Goal: Register for event/course: Register for event/course

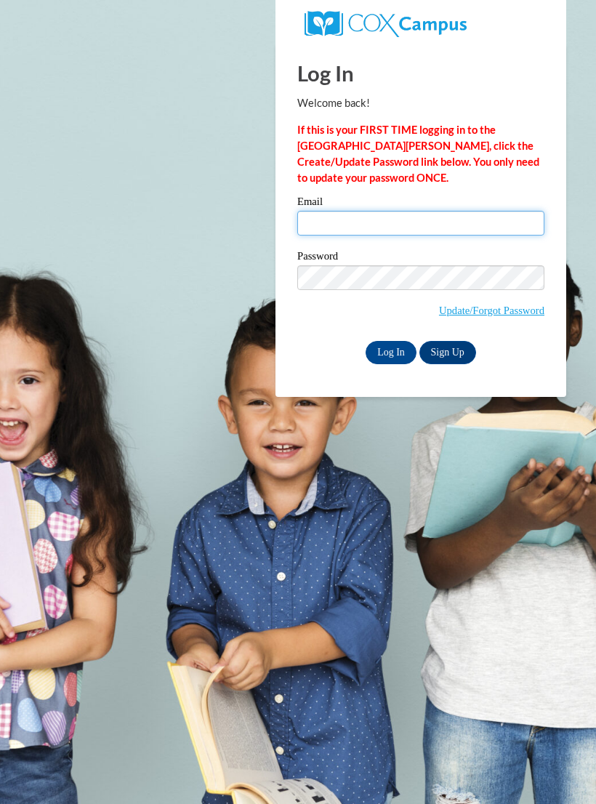
click at [509, 230] on input "Email" at bounding box center [420, 223] width 247 height 25
click at [488, 231] on input "Email" at bounding box center [420, 223] width 247 height 25
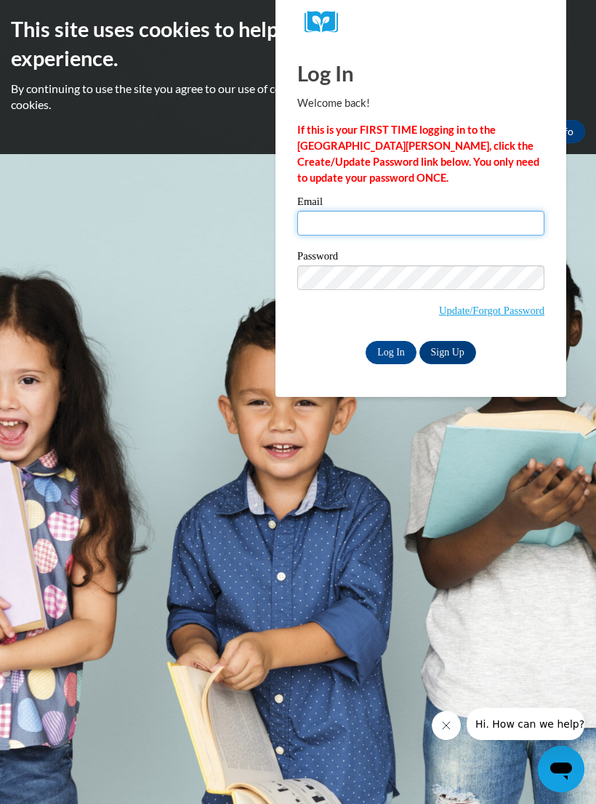
click at [522, 227] on input "Email" at bounding box center [420, 223] width 247 height 25
click at [464, 217] on input "Email" at bounding box center [420, 223] width 247 height 25
type input "lexii124@yahoo.com"
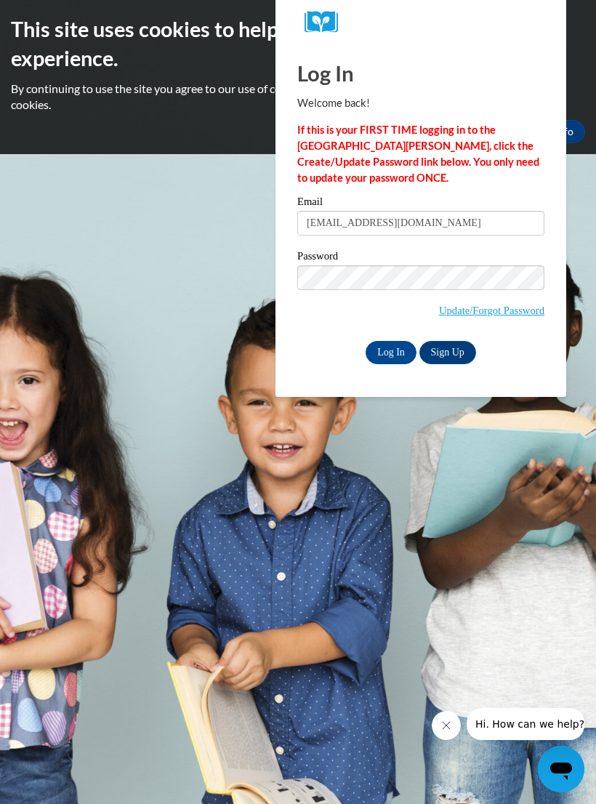
click at [407, 360] on input "Log In" at bounding box center [390, 352] width 51 height 23
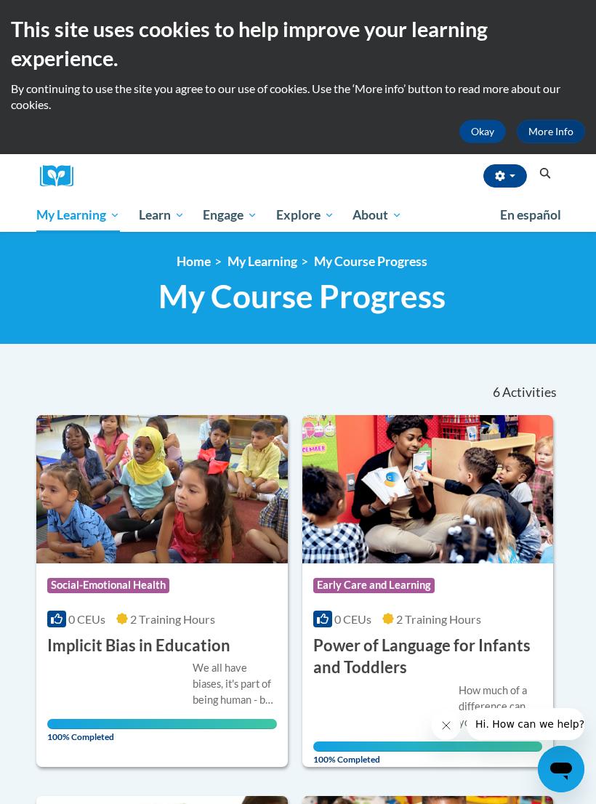
click at [485, 129] on button "Okay" at bounding box center [482, 131] width 46 height 23
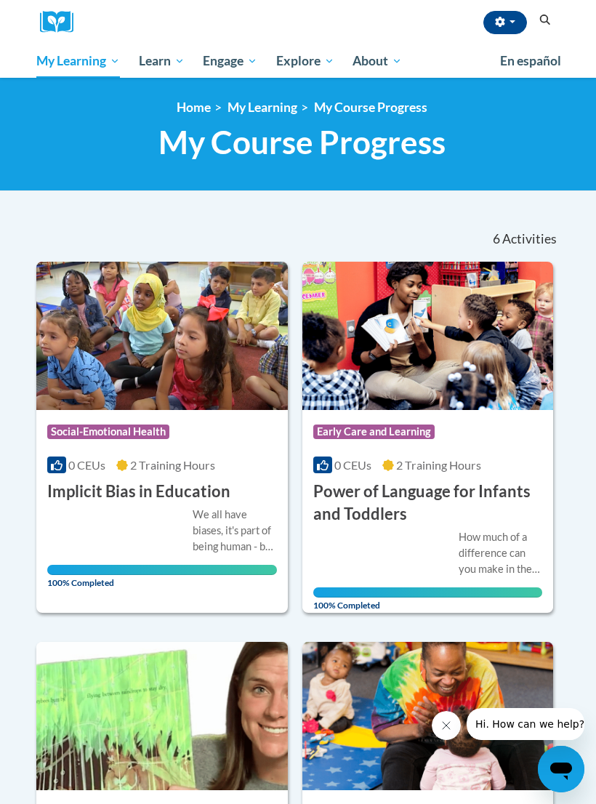
click at [48, 15] on img at bounding box center [62, 22] width 44 height 23
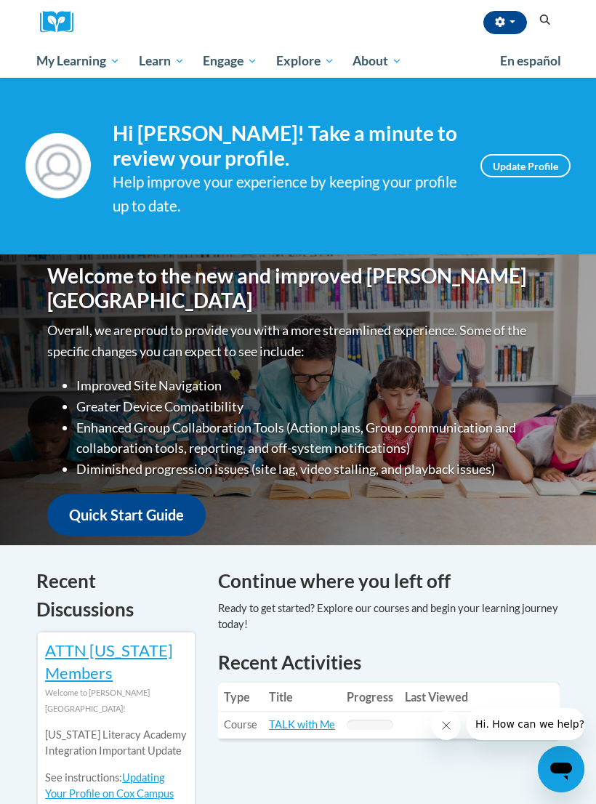
click at [0, 0] on span "Early Care and Learning" at bounding box center [0, 0] width 0 height 0
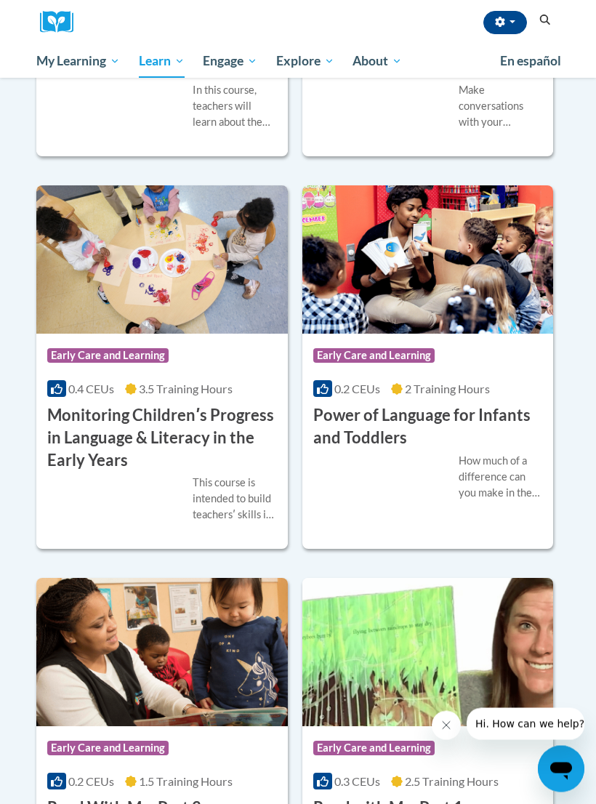
scroll to position [1829, 0]
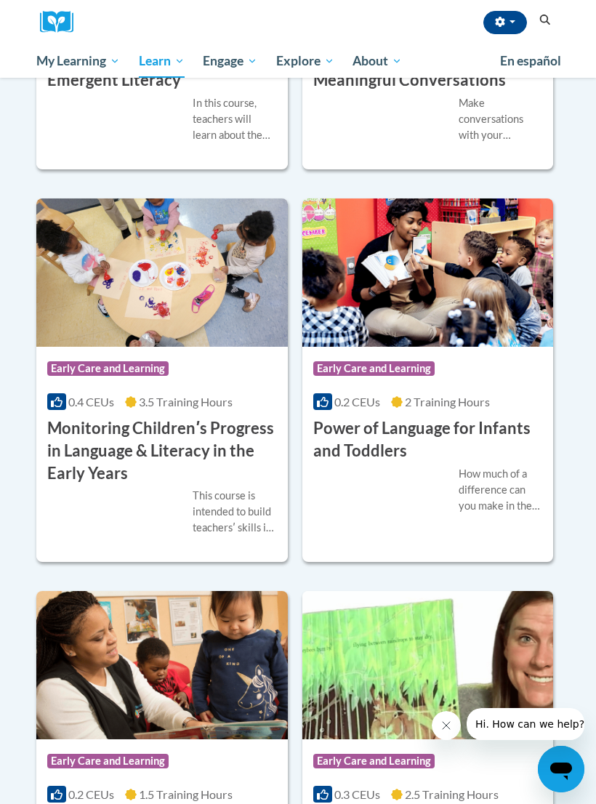
click at [0, 0] on span "My Course Progress" at bounding box center [0, 0] width 0 height 0
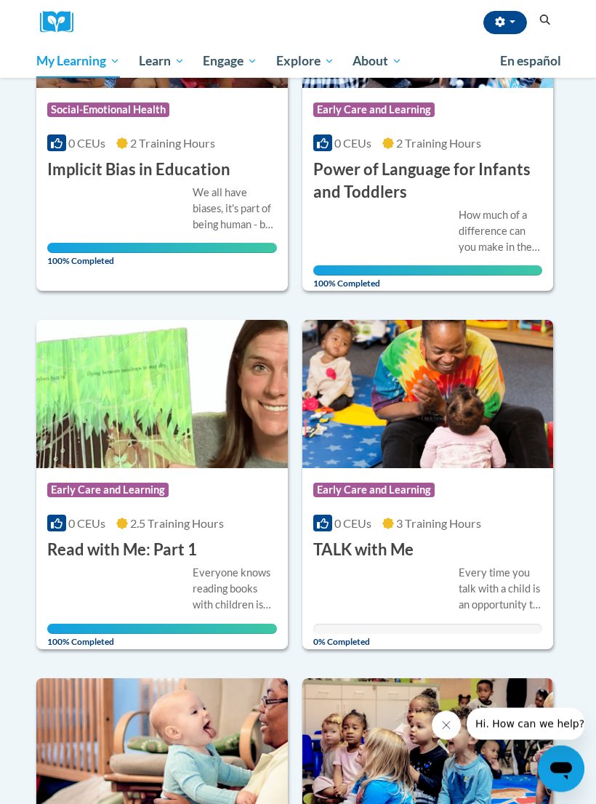
scroll to position [331, 0]
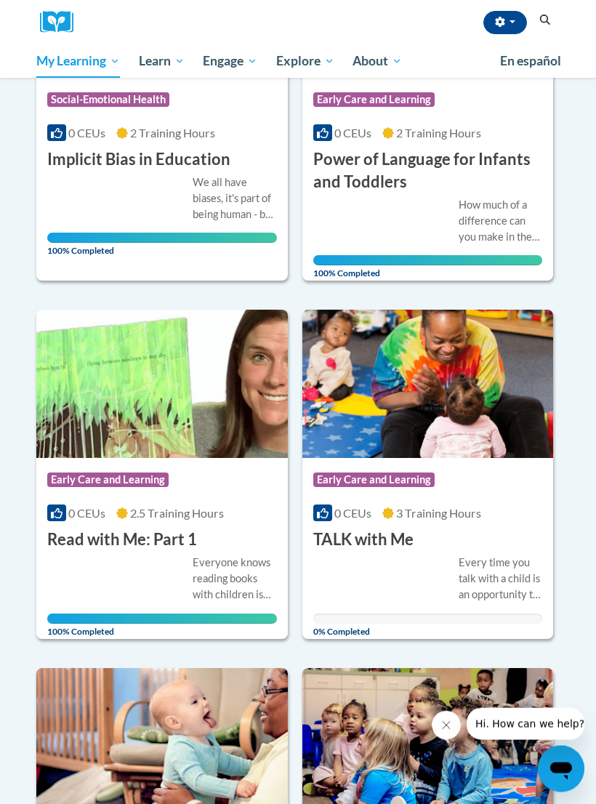
click at [441, 373] on img at bounding box center [427, 384] width 251 height 148
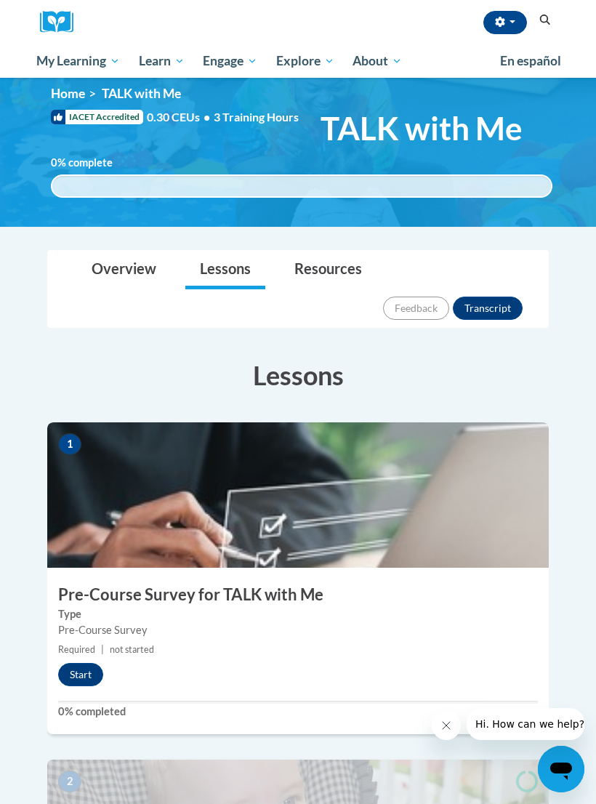
scroll to position [178, 0]
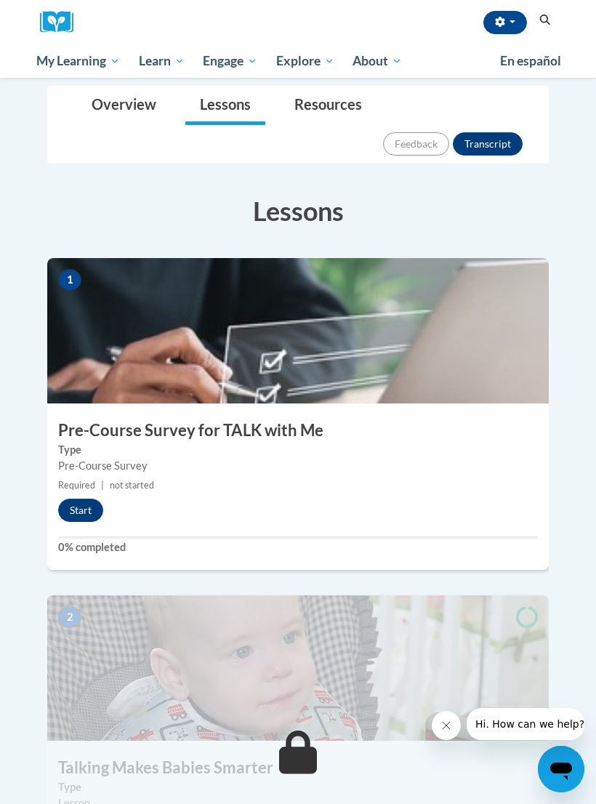
click at [92, 498] on button "Start" at bounding box center [80, 509] width 45 height 23
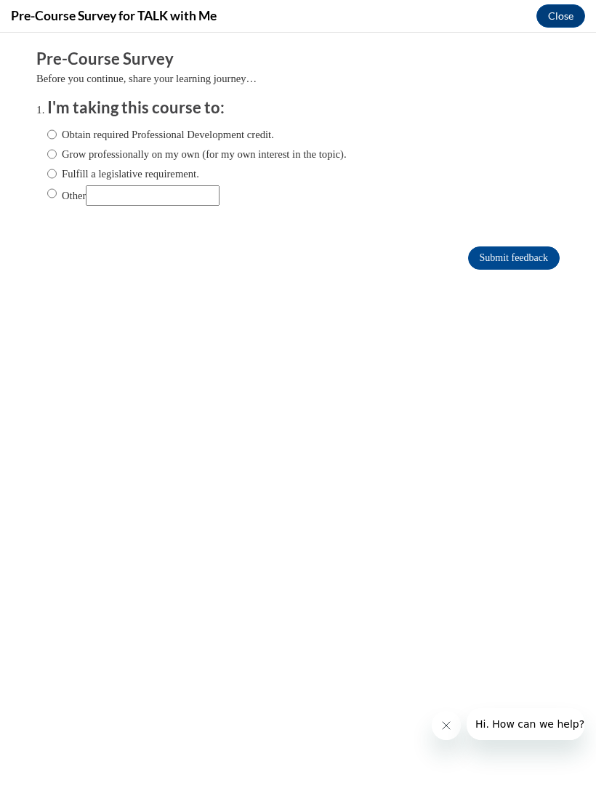
scroll to position [0, 0]
click at [50, 140] on input "Obtain required Professional Development credit." at bounding box center [51, 134] width 9 height 16
radio input "true"
click at [531, 258] on input "Submit feedback" at bounding box center [514, 257] width 92 height 23
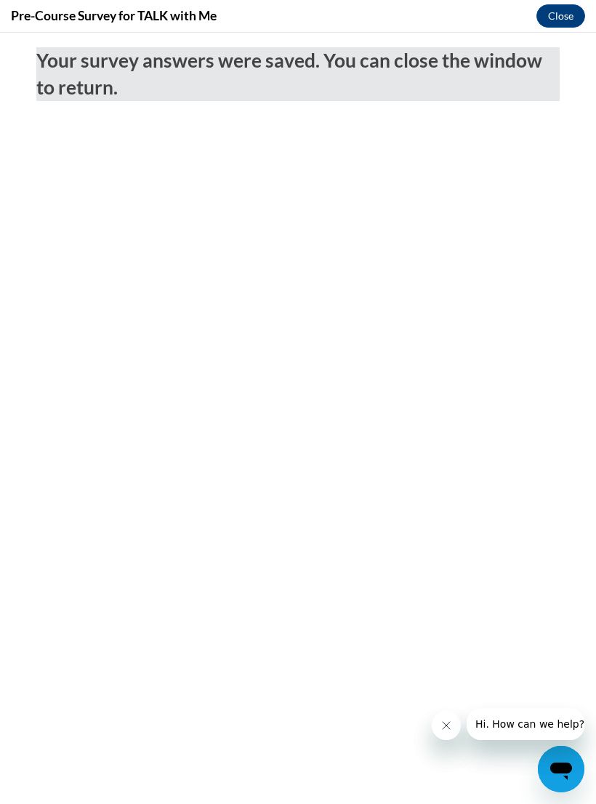
click at [557, 15] on button "Close" at bounding box center [560, 15] width 49 height 23
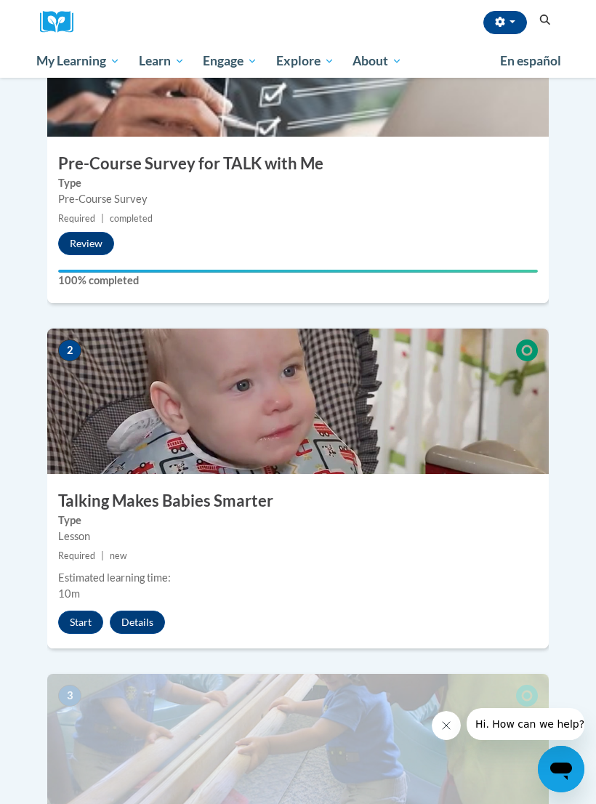
scroll to position [497, 0]
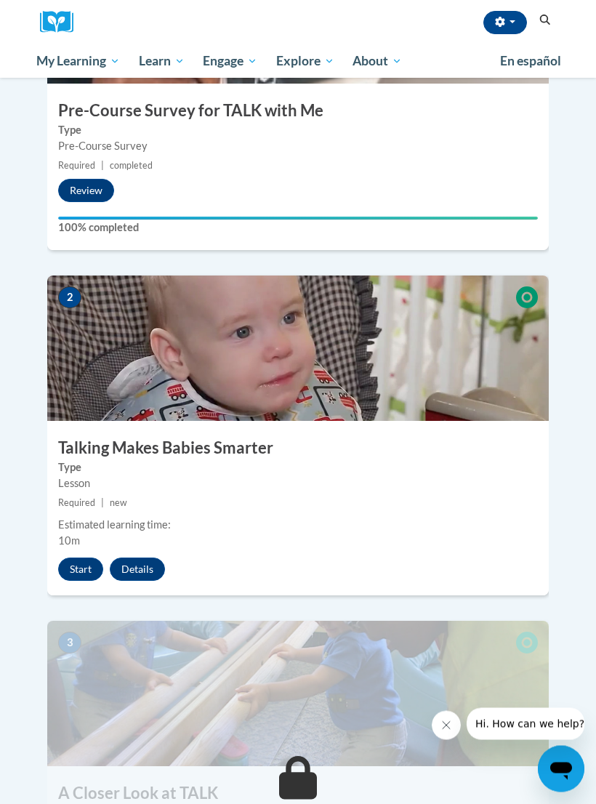
click at [89, 558] on button "Start" at bounding box center [80, 569] width 45 height 23
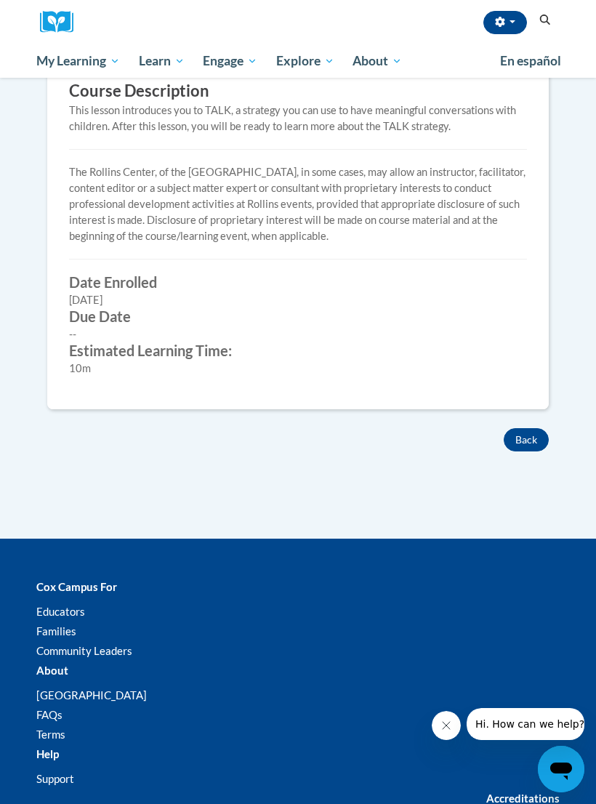
scroll to position [353, 0]
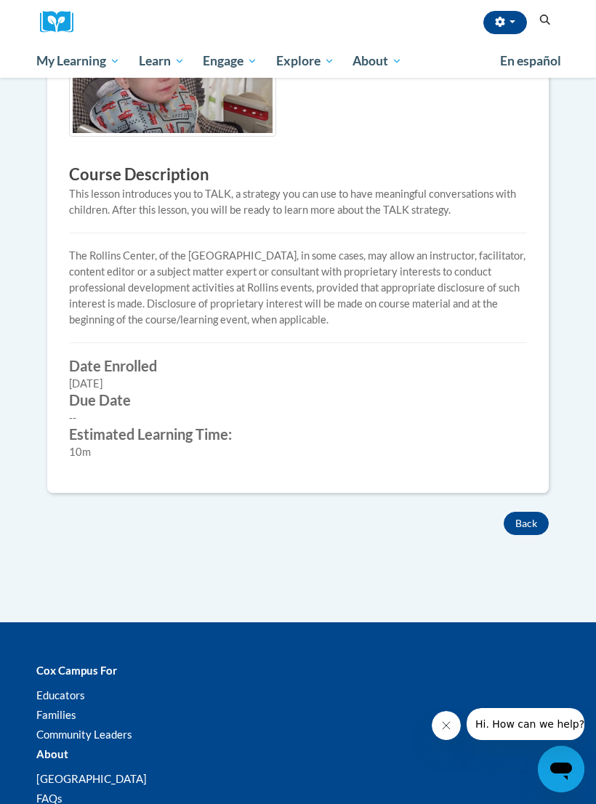
click at [526, 522] on button "Back" at bounding box center [525, 522] width 45 height 23
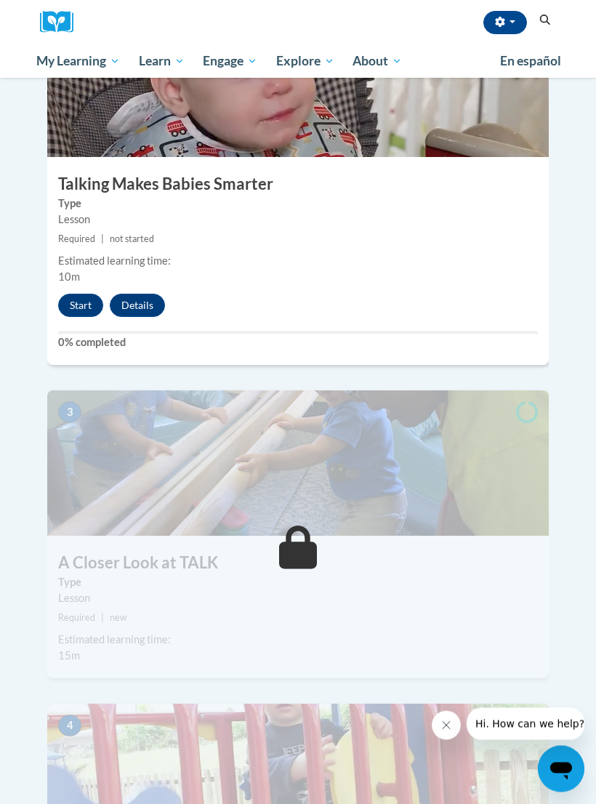
scroll to position [768, 0]
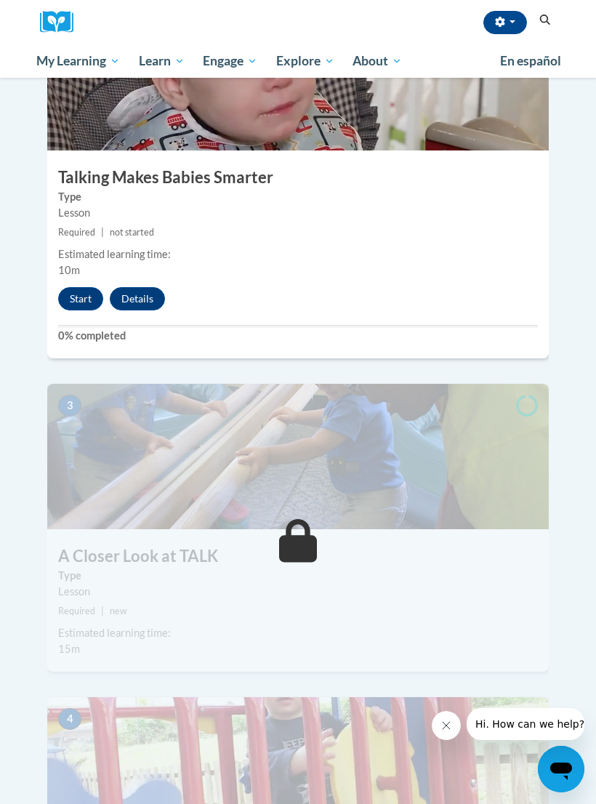
click at [82, 287] on button "Start" at bounding box center [80, 298] width 45 height 23
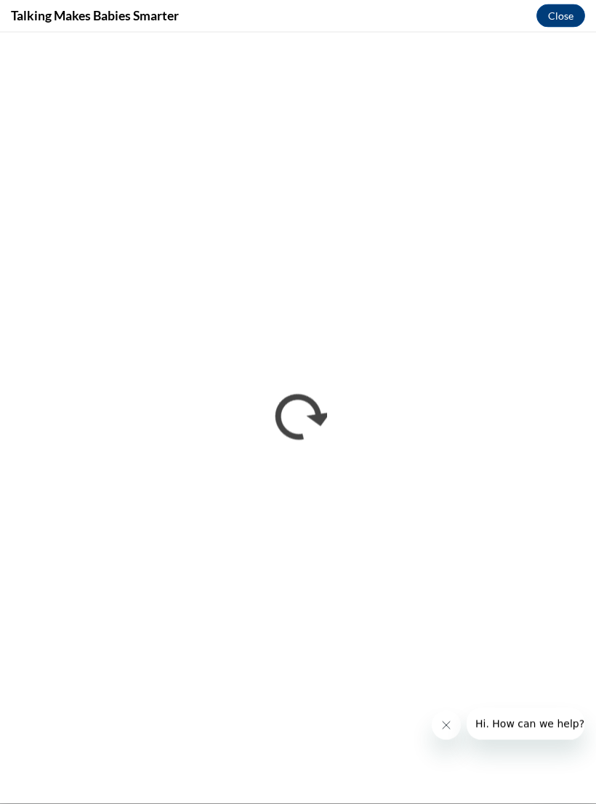
scroll to position [3404, 0]
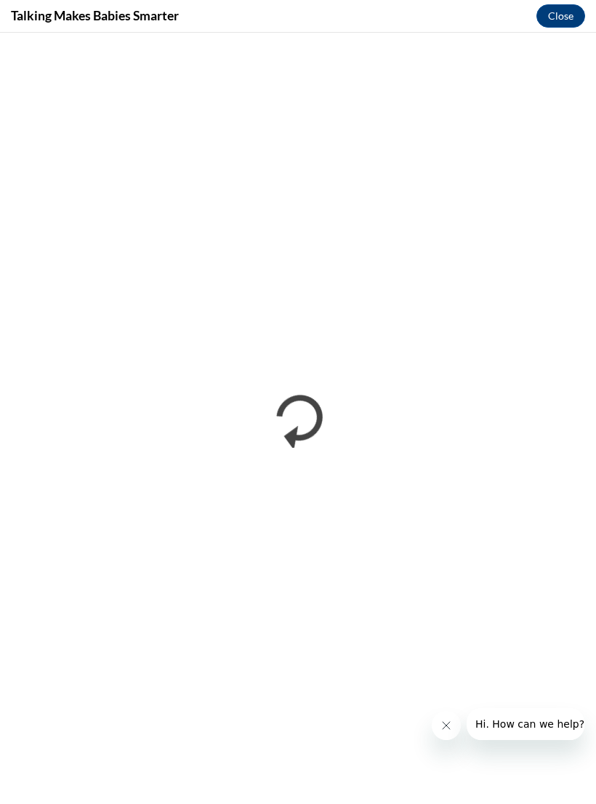
click at [445, 723] on icon "Close message from company" at bounding box center [446, 725] width 12 height 12
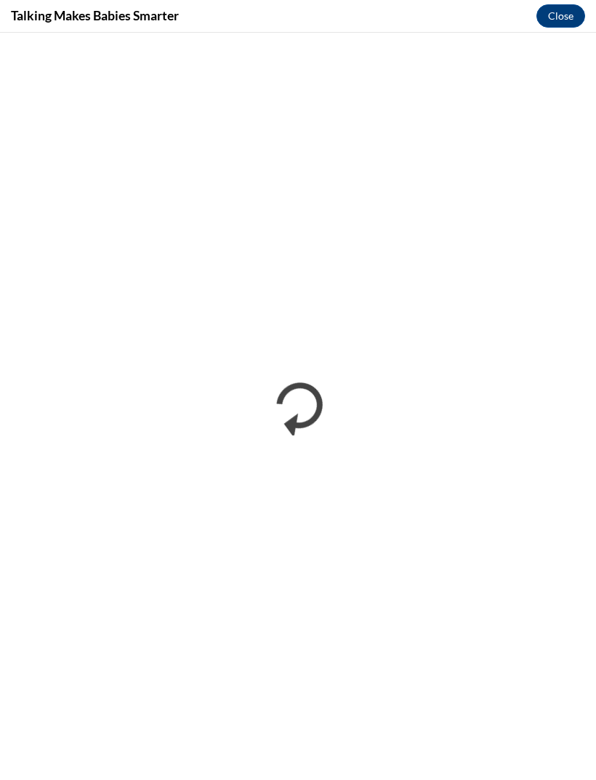
scroll to position [3422, 0]
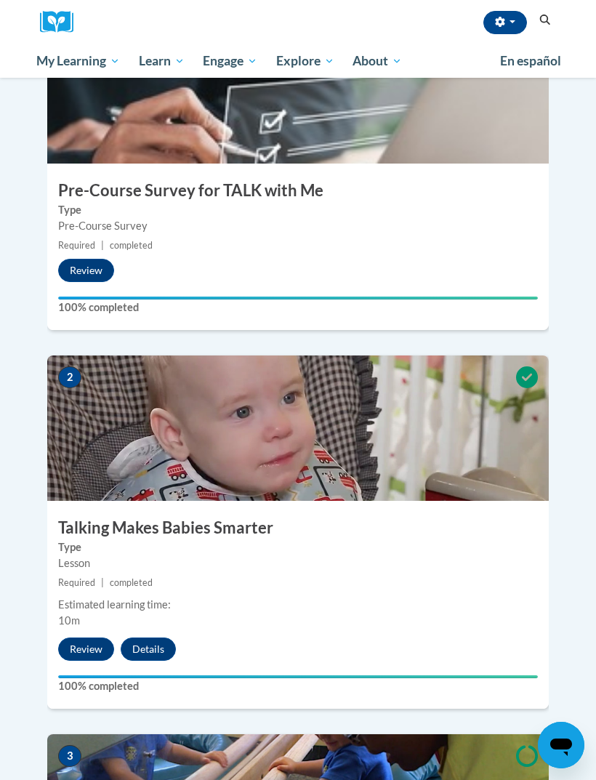
scroll to position [535, 0]
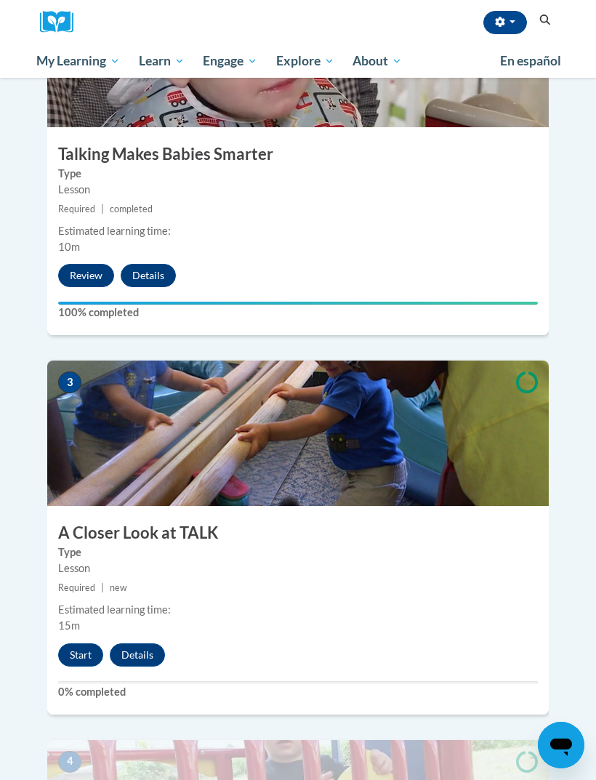
click at [92, 643] on button "Start" at bounding box center [80, 654] width 45 height 23
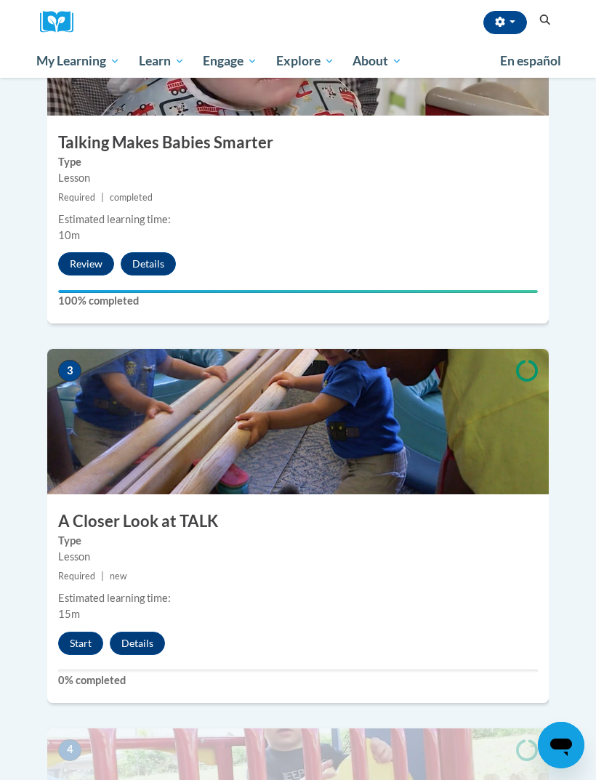
scroll to position [838, 0]
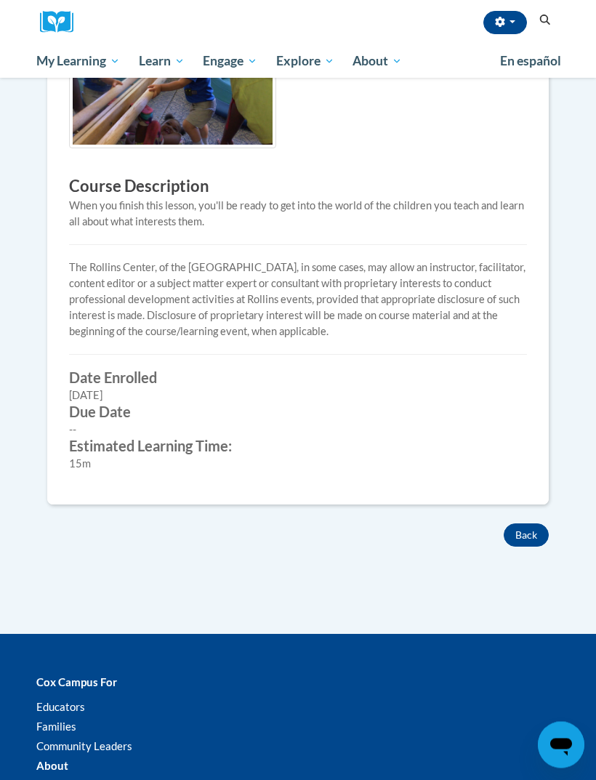
scroll to position [341, 0]
click at [525, 533] on button "Back" at bounding box center [525, 534] width 45 height 23
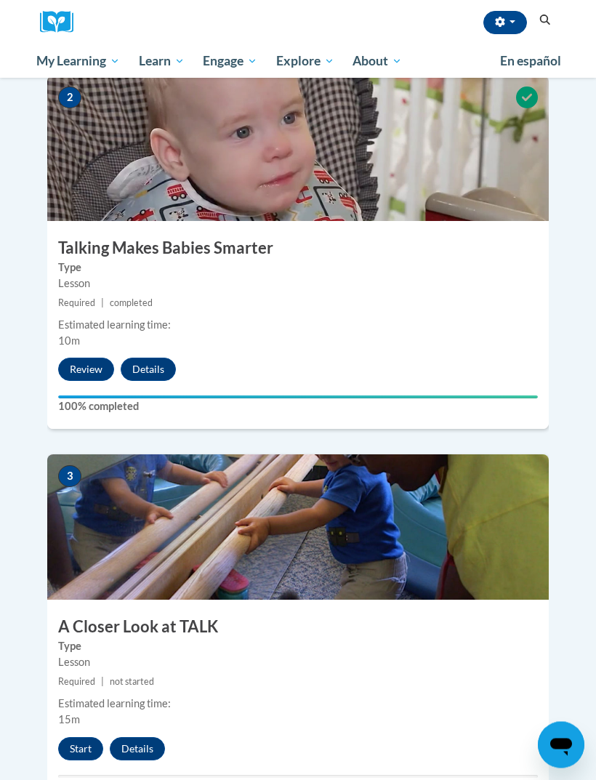
click at [140, 238] on h3 "Talking Makes Babies Smarter" at bounding box center [297, 249] width 501 height 23
click at [84, 737] on button "Start" at bounding box center [80, 748] width 45 height 23
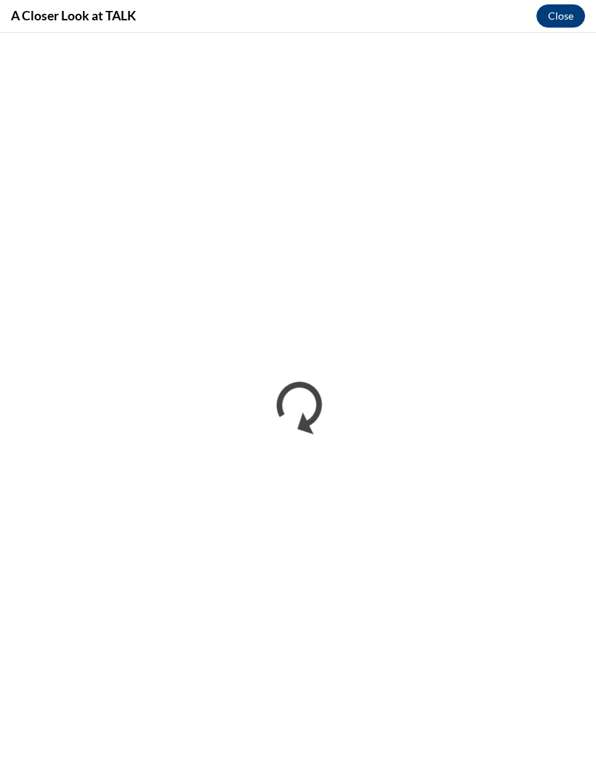
scroll to position [0, 0]
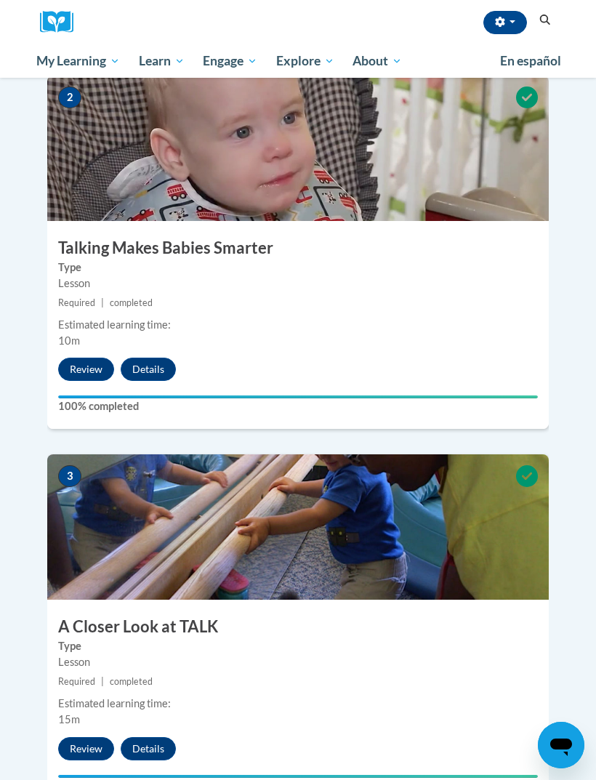
scroll to position [806, 0]
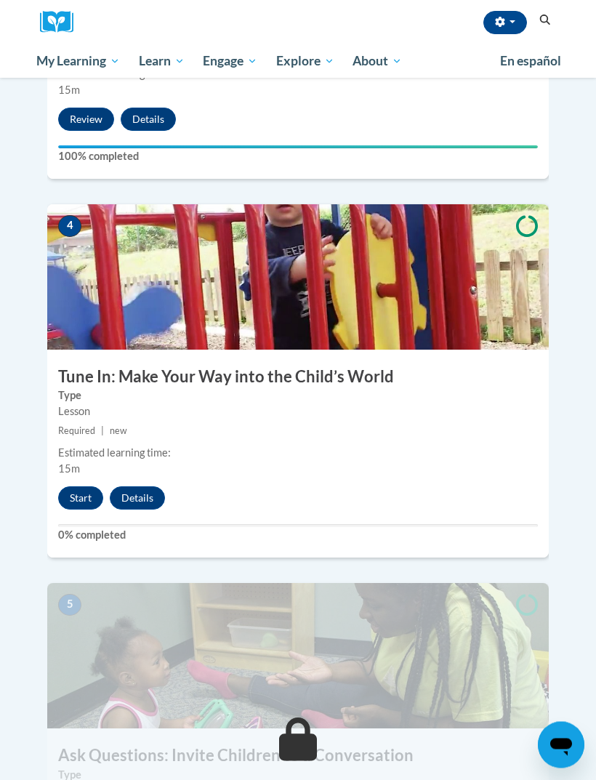
click at [73, 487] on button "Start" at bounding box center [80, 498] width 45 height 23
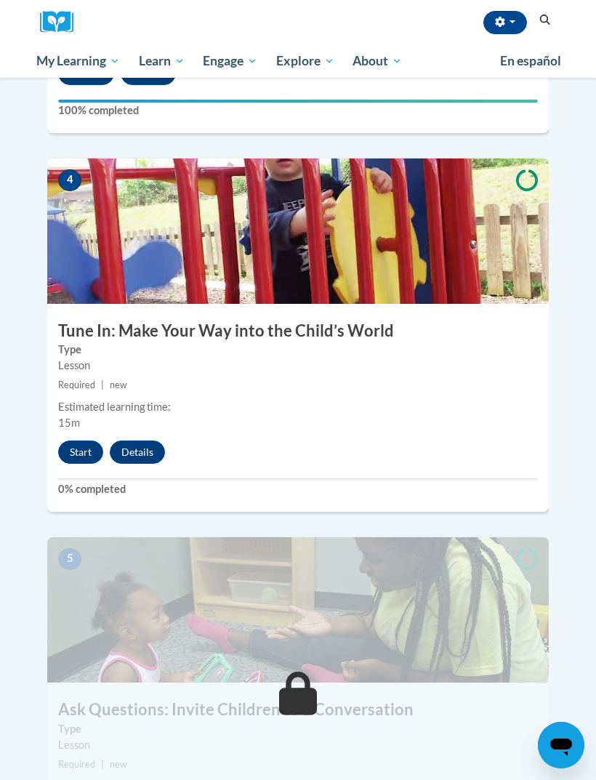
scroll to position [1373, 0]
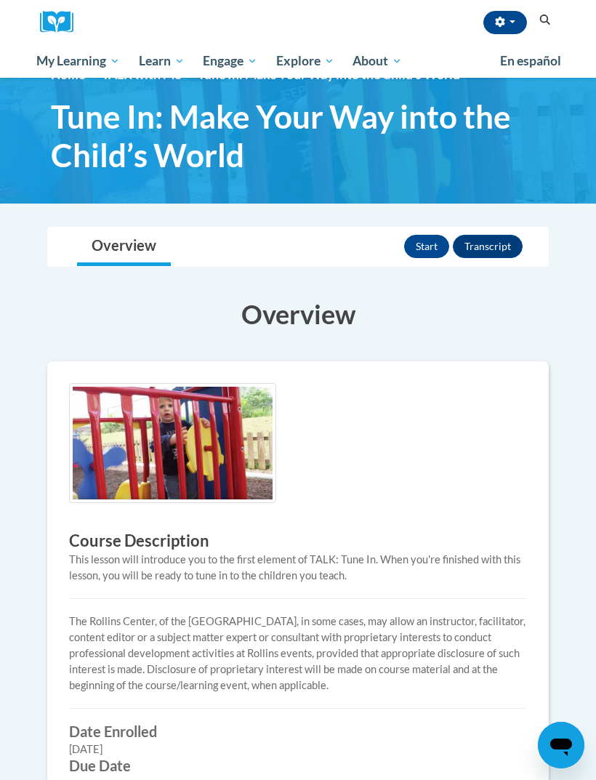
scroll to position [41, 0]
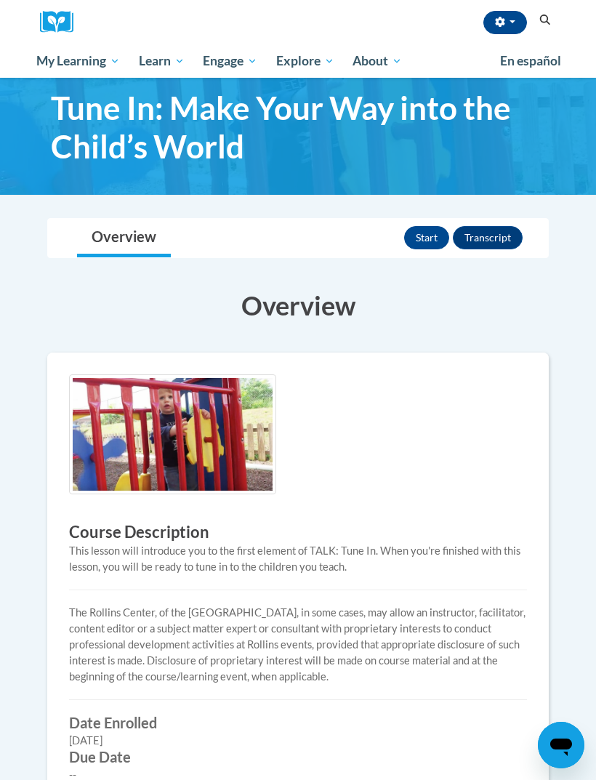
click at [418, 231] on button "Start" at bounding box center [426, 237] width 45 height 23
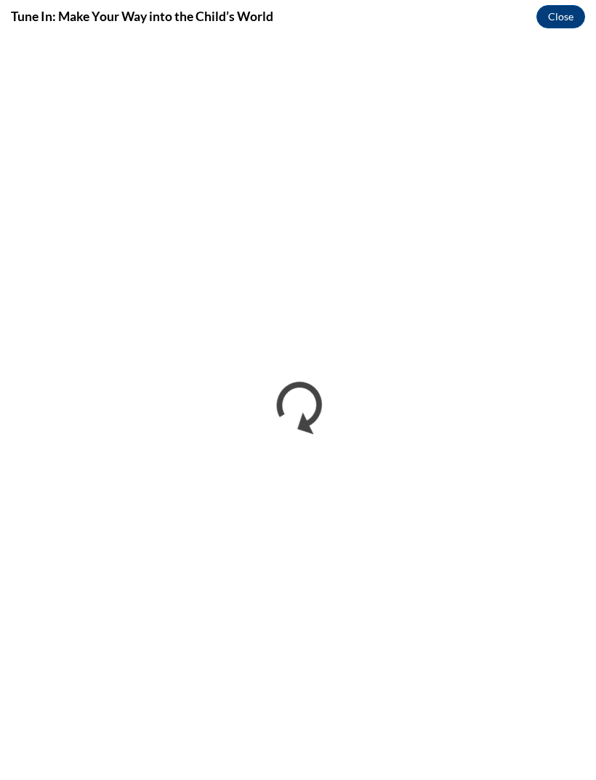
scroll to position [0, 0]
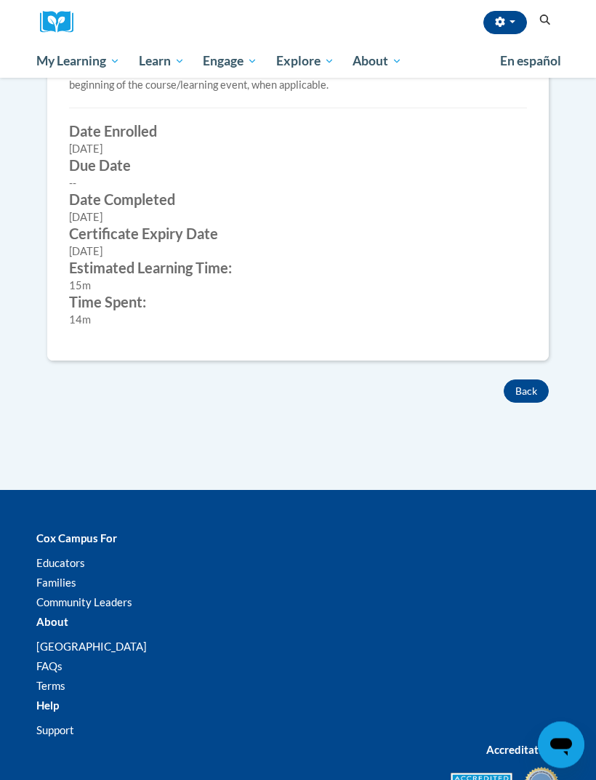
scroll to position [631, 0]
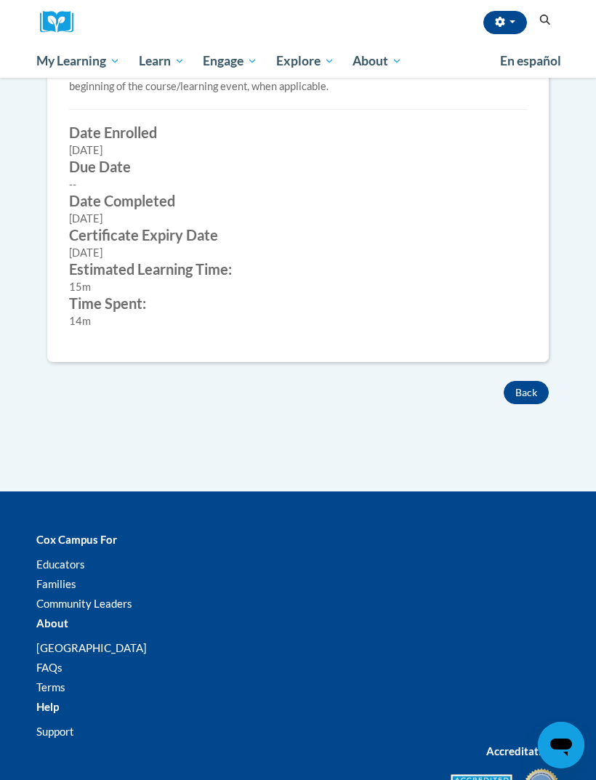
click at [517, 392] on button "Back" at bounding box center [525, 392] width 45 height 23
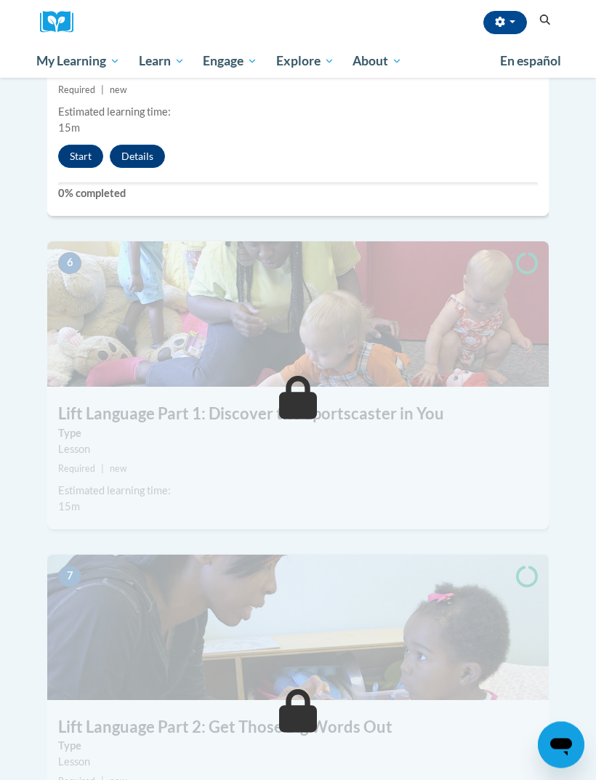
scroll to position [2047, 0]
click at [291, 376] on icon at bounding box center [298, 398] width 39 height 44
click at [485, 328] on img at bounding box center [297, 313] width 501 height 145
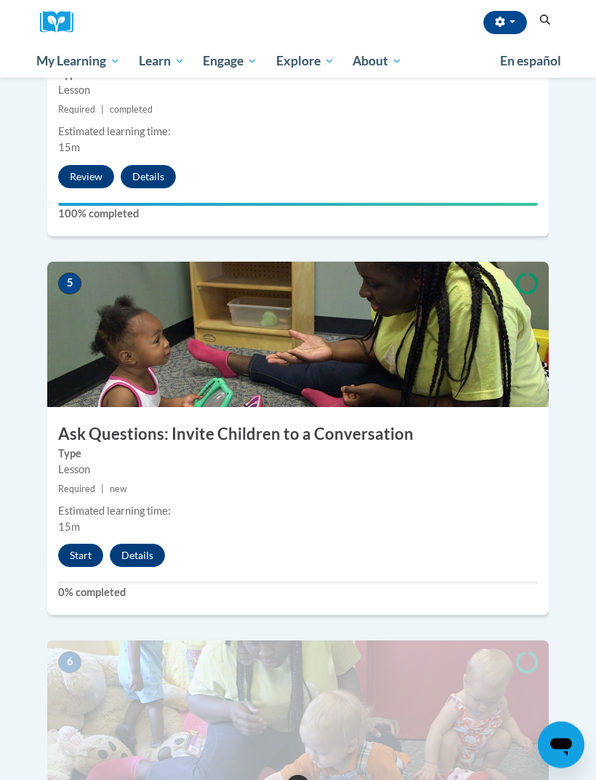
scroll to position [1648, 0]
click at [85, 543] on button "Start" at bounding box center [80, 554] width 45 height 23
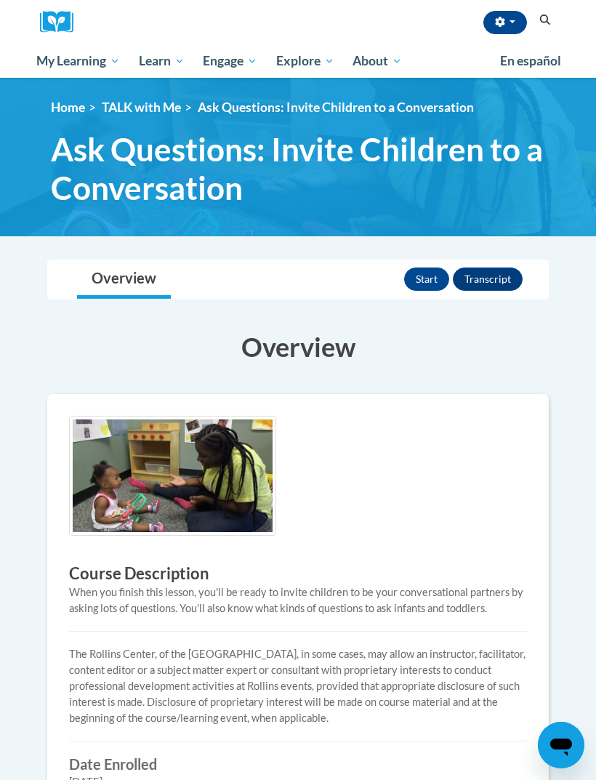
click at [424, 283] on button "Start" at bounding box center [426, 278] width 45 height 23
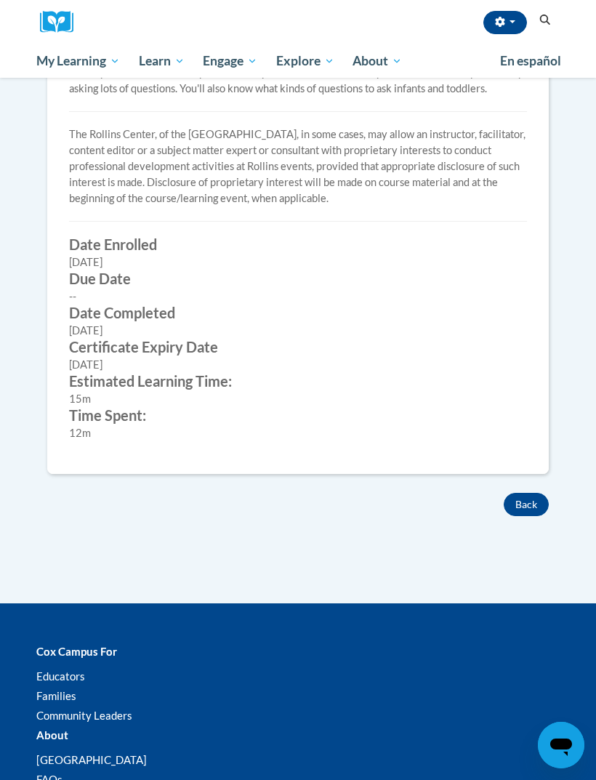
scroll to position [520, 0]
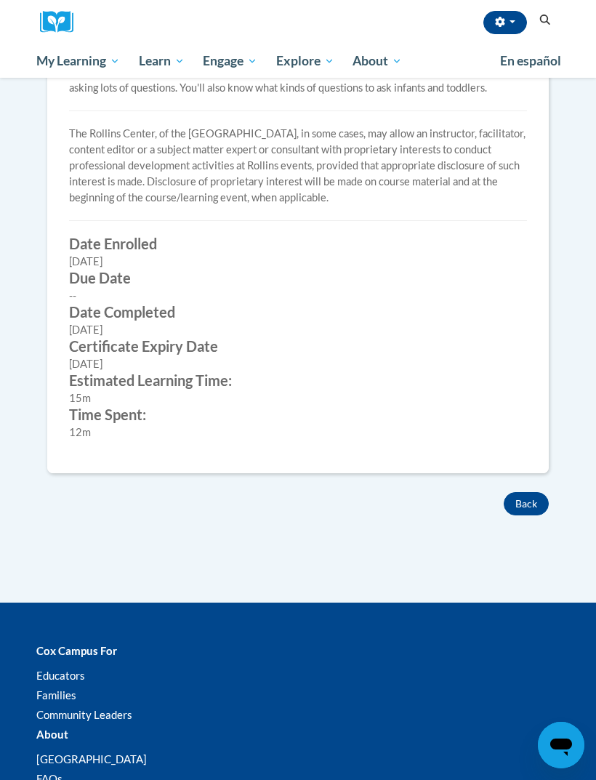
click at [522, 521] on div "× Close Course Enrollment Please select... × Close ×" at bounding box center [297, 170] width 545 height 865
click at [534, 497] on button "Back" at bounding box center [525, 503] width 45 height 23
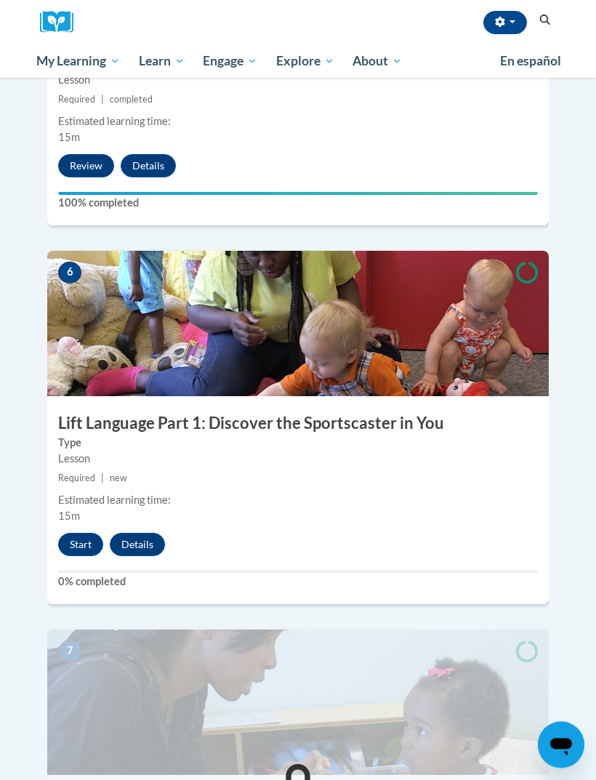
click at [83, 533] on button "Start" at bounding box center [80, 544] width 45 height 23
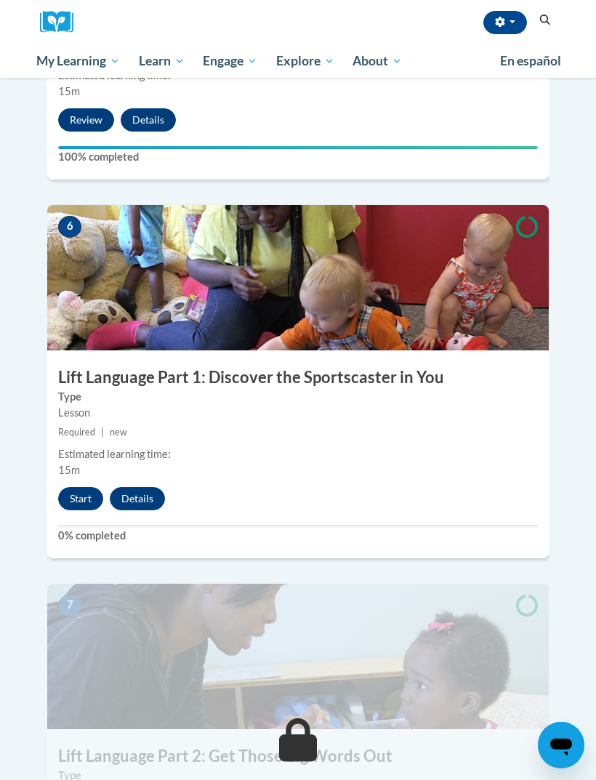
scroll to position [2084, 0]
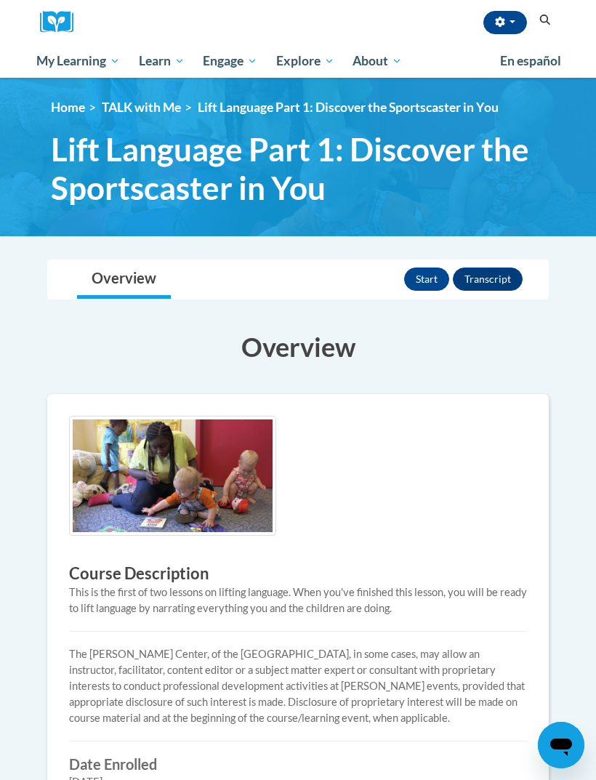
click at [441, 275] on button "Start" at bounding box center [426, 278] width 45 height 23
